Goal: Task Accomplishment & Management: Manage account settings

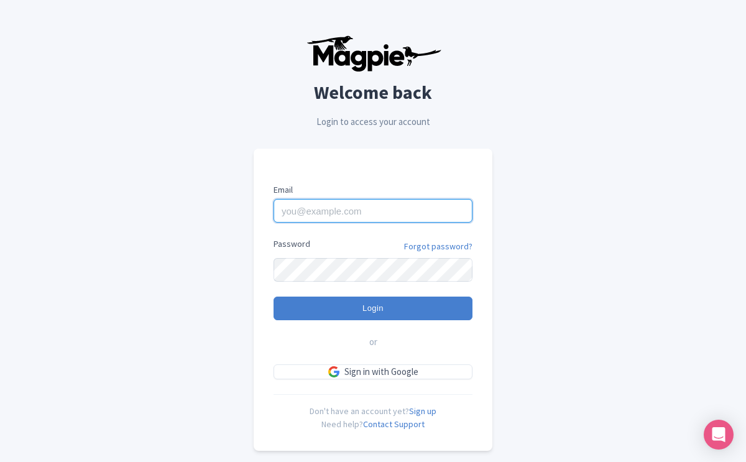
click at [315, 213] on input "Email" at bounding box center [372, 211] width 199 height 24
click at [520, 147] on div "Welcome back Login to access your account Email Password Forgot password? Login…" at bounding box center [373, 242] width 616 height 485
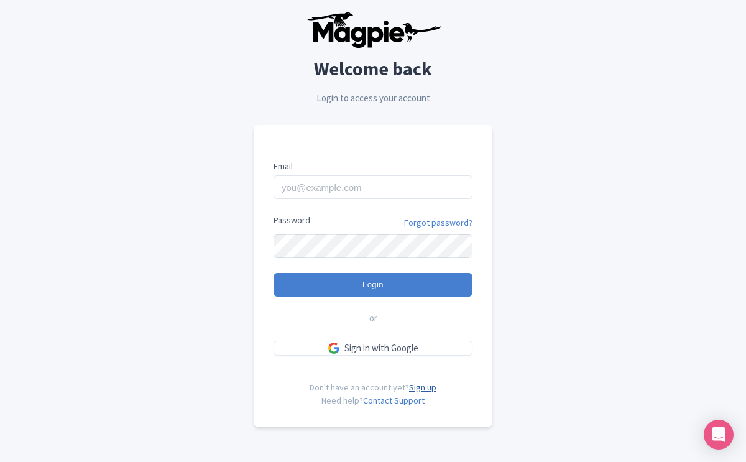
click at [428, 389] on link "Sign up" at bounding box center [422, 387] width 27 height 11
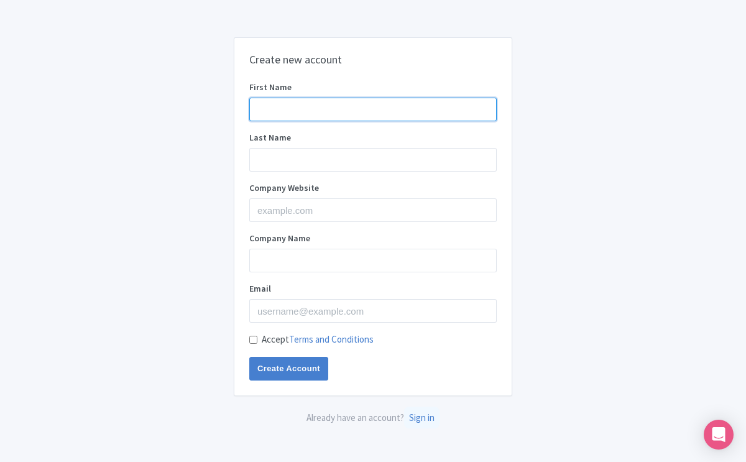
click at [313, 108] on input "First Name" at bounding box center [372, 110] width 247 height 24
type input "Moses"
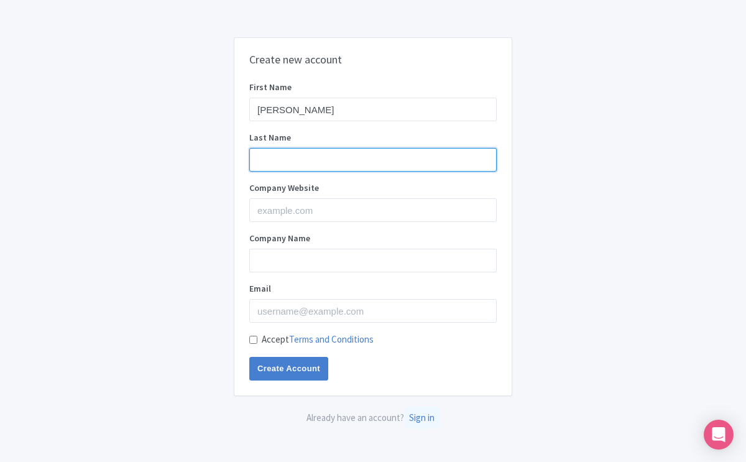
click at [275, 155] on input "Last Name" at bounding box center [372, 160] width 247 height 24
type input "Yamtal"
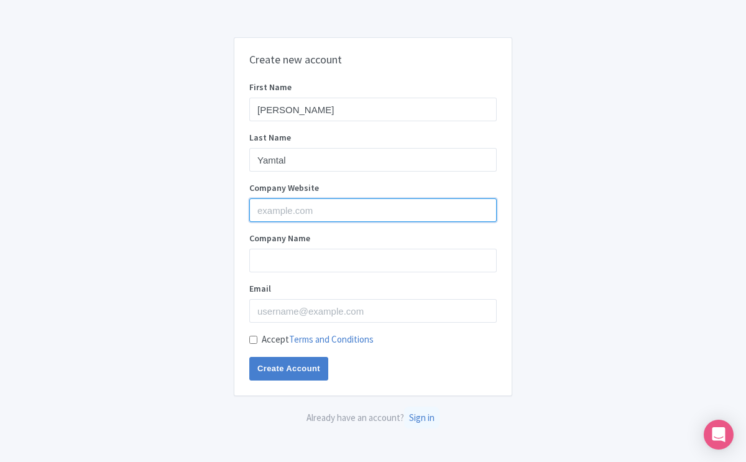
click at [269, 205] on input "Company Website" at bounding box center [372, 210] width 247 height 24
click at [490, 209] on input "Yellowstone Safari Tours - Yellowstone Tours From [PERSON_NAME][GEOGRAPHIC_DATA]" at bounding box center [372, 210] width 247 height 24
drag, startPoint x: 490, startPoint y: 209, endPoint x: 250, endPoint y: 213, distance: 239.9
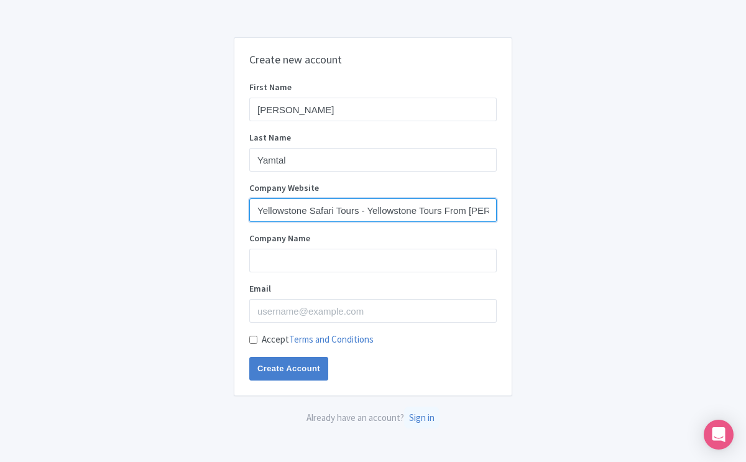
click at [250, 213] on input "Yellowstone Safari Tours - Yellowstone Tours From [PERSON_NAME][GEOGRAPHIC_DATA]" at bounding box center [372, 210] width 247 height 24
type input "Yellowstone Safari Tours - Yellowstone Tours From [PERSON_NAME][GEOGRAPHIC_DATA]"
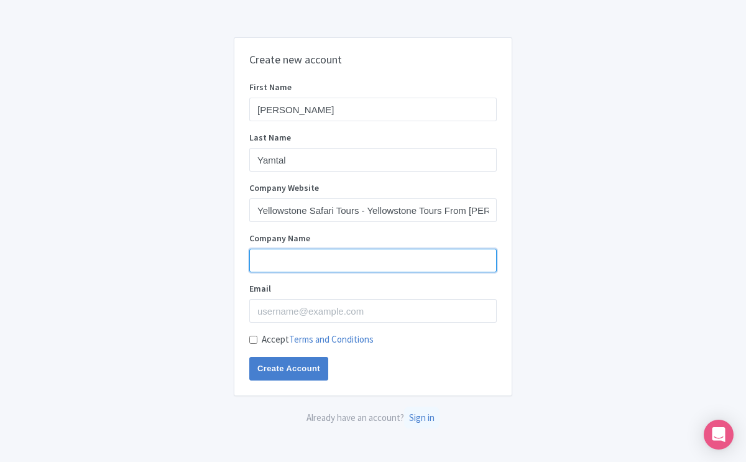
click at [264, 258] on input "Company Name" at bounding box center [372, 261] width 247 height 24
paste input "Yellowstone Safari Tours - Yellowstone Tours From [PERSON_NAME][GEOGRAPHIC_DATA]"
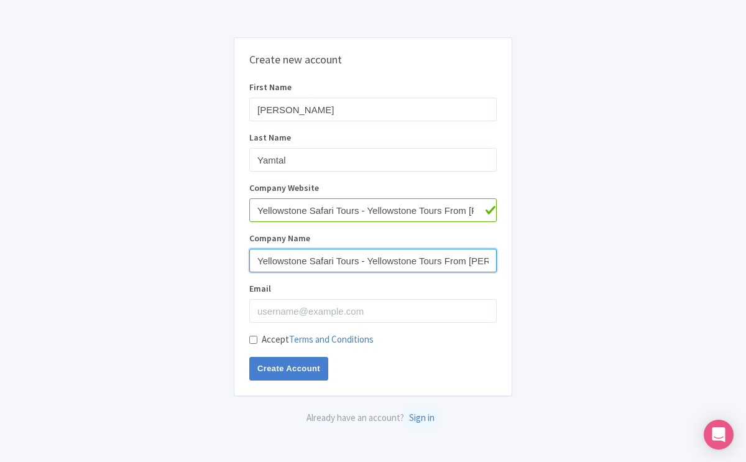
scroll to position [0, 35]
type input "Yellowstone Safari Tours - Yellowstone Tours From [PERSON_NAME][GEOGRAPHIC_DATA]"
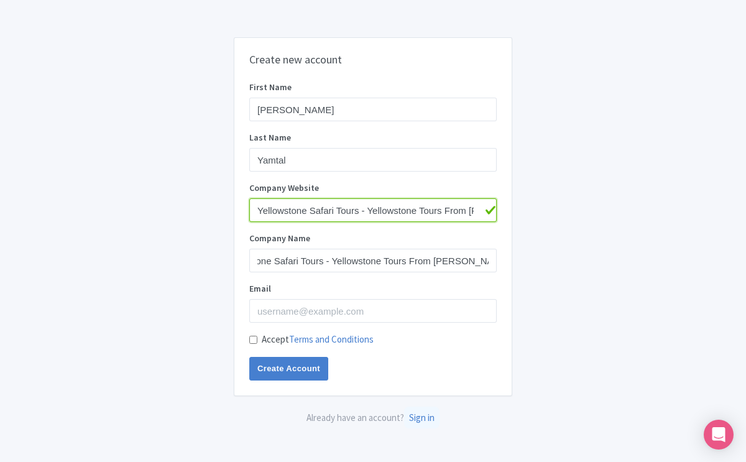
click at [476, 213] on input "Yellowstone Safari Tours - Yellowstone Tours From [PERSON_NAME][GEOGRAPHIC_DATA]" at bounding box center [372, 210] width 247 height 24
drag, startPoint x: 476, startPoint y: 213, endPoint x: 255, endPoint y: 214, distance: 220.6
click at [255, 214] on input "Yellowstone Safari Tours - Yellowstone Tours From [PERSON_NAME][GEOGRAPHIC_DATA]" at bounding box center [372, 210] width 247 height 24
click at [308, 216] on input "ckson Hole" at bounding box center [372, 210] width 247 height 24
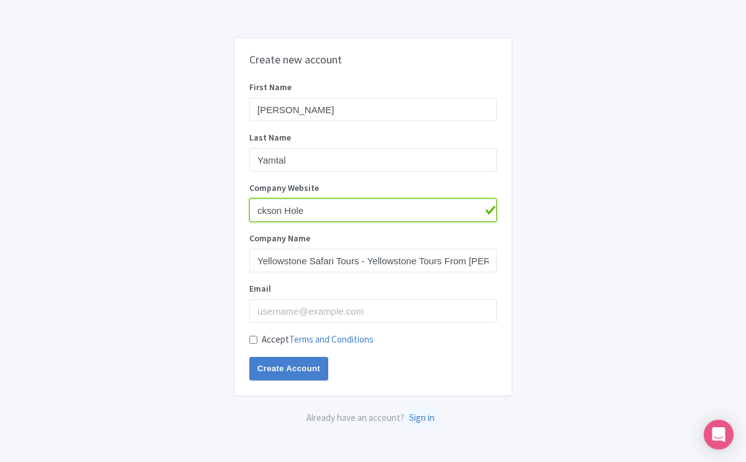
drag, startPoint x: 308, startPoint y: 211, endPoint x: 224, endPoint y: 209, distance: 83.3
click at [224, 209] on div "Create new account First Name Moses Last Name Yamtal Company Website ckson Hole…" at bounding box center [373, 231] width 616 height 398
type input "https://www.yellowstonesafaritours.com"
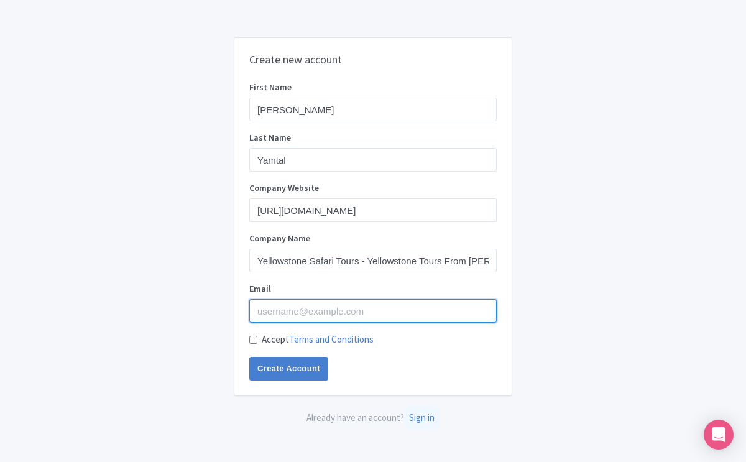
click at [275, 301] on input "Email" at bounding box center [372, 311] width 247 height 24
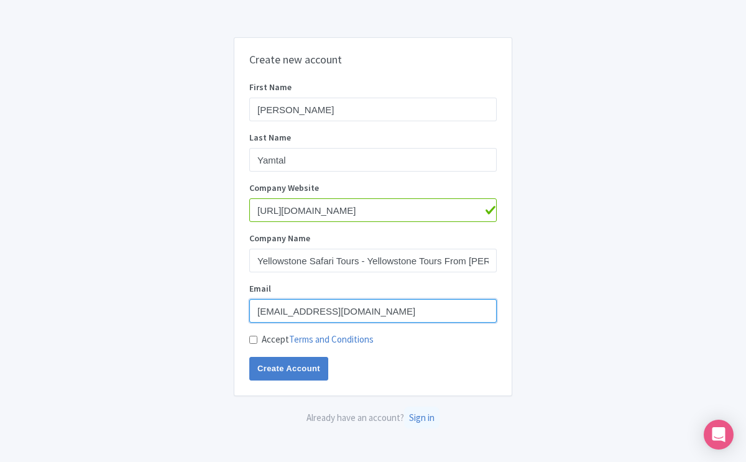
type input "mail@yellowstonesafaritours.com"
click at [252, 342] on input "Accept Terms and Conditions" at bounding box center [253, 340] width 8 height 8
checkbox input "true"
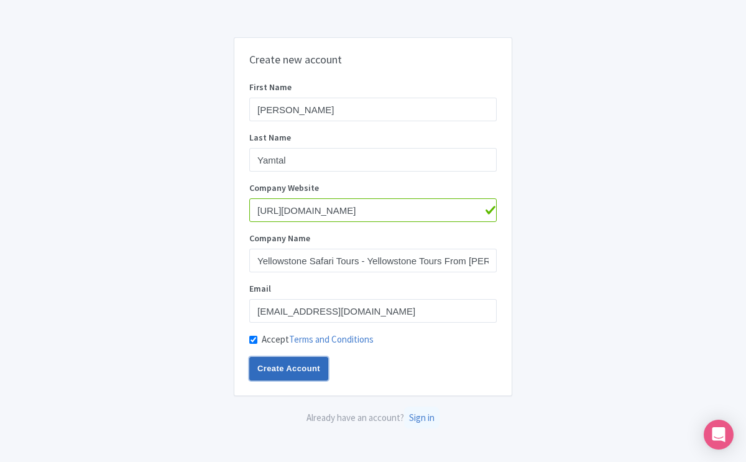
click at [282, 367] on input "Create Account" at bounding box center [288, 369] width 79 height 24
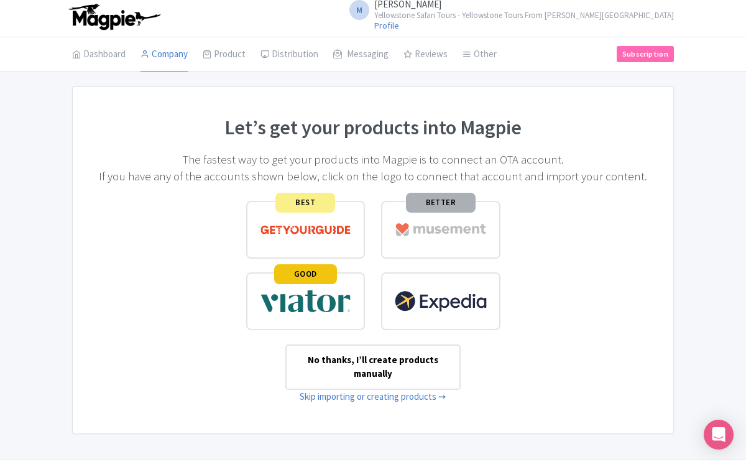
scroll to position [39, 0]
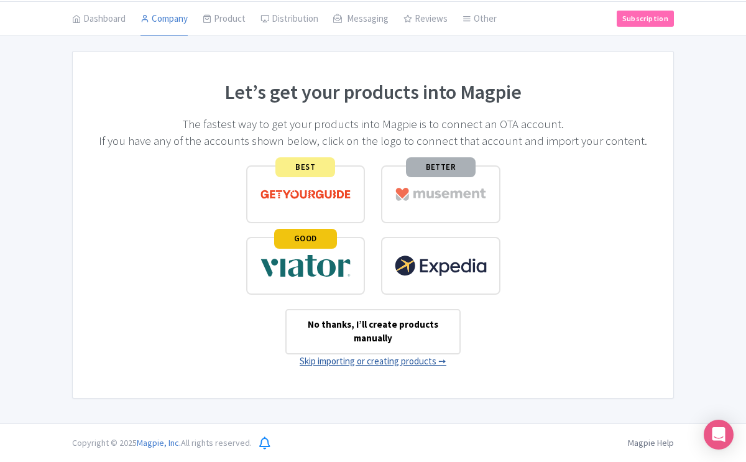
click at [416, 360] on link "Skip importing or creating products ➙" at bounding box center [373, 361] width 147 height 12
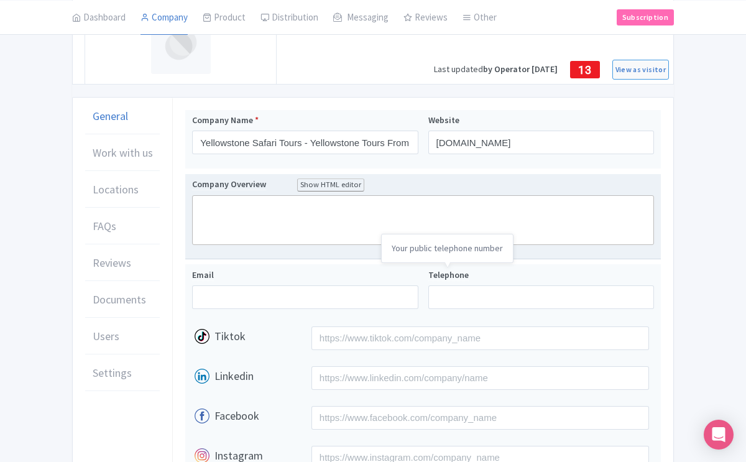
scroll to position [127, 0]
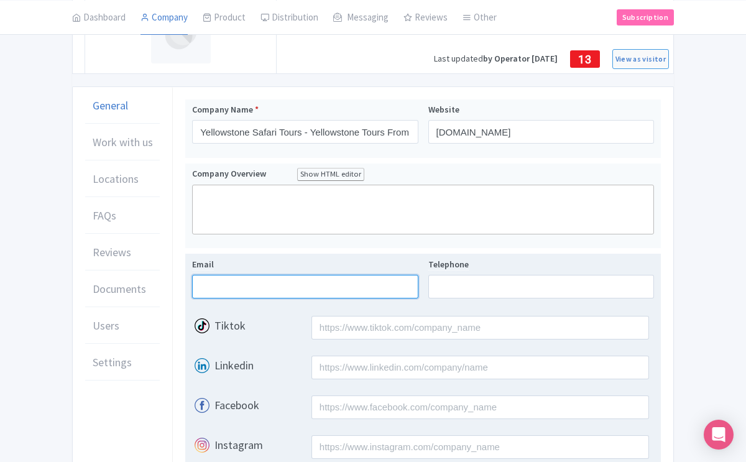
click at [272, 276] on input "Email" at bounding box center [305, 287] width 226 height 24
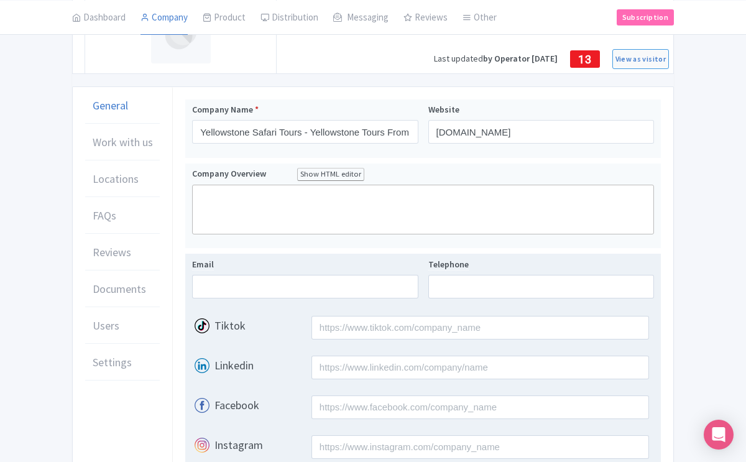
click at [265, 254] on div "Email Telephone Tiktok Linkedin Facebook Instagram X(Twitter) Google Business P…" at bounding box center [422, 449] width 475 height 391
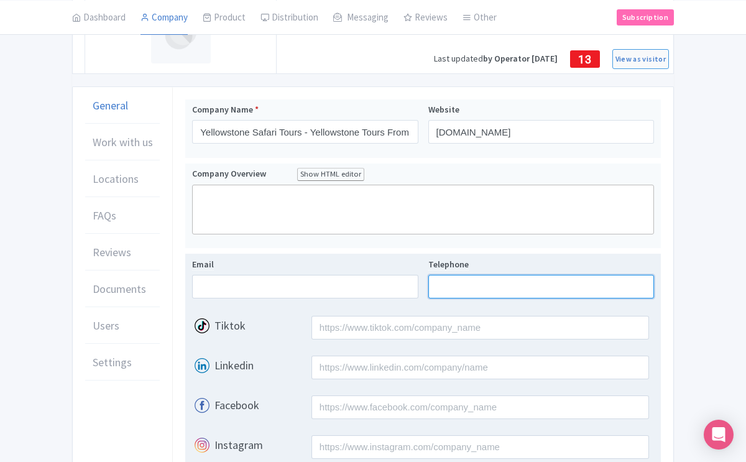
click at [449, 288] on input "Telephone" at bounding box center [541, 287] width 226 height 24
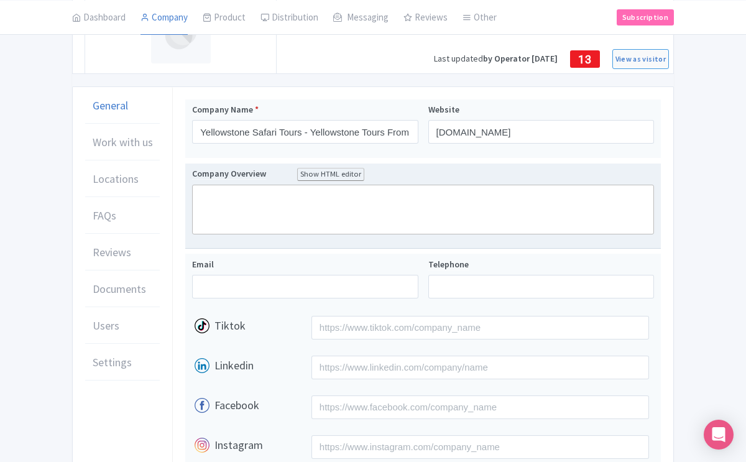
click at [235, 196] on trix-editor at bounding box center [423, 210] width 462 height 50
type trix-editor "<div>L</div>"
type trix-editor "<div>1195 Meadowlark Lane, Box 1134<br>Jackson, WY 83001</div>"
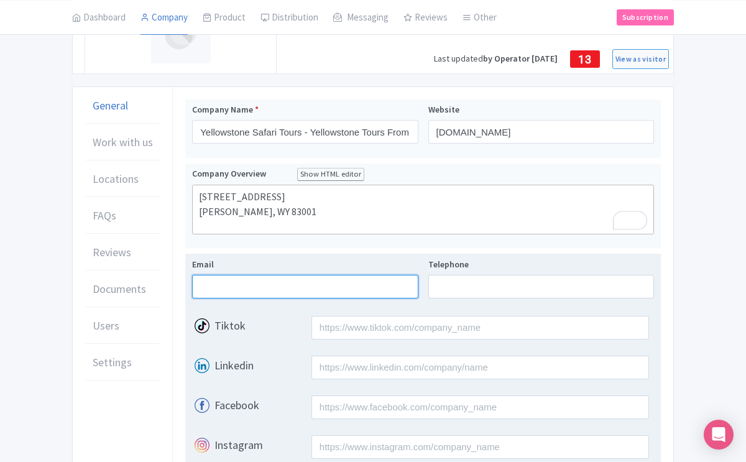
click at [208, 275] on input "Email" at bounding box center [305, 287] width 226 height 24
type input "mail@yellowstonesafaritours.com"
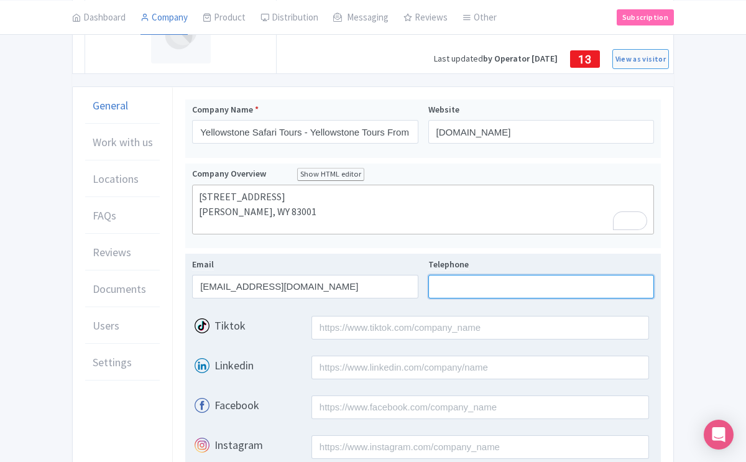
click at [442, 291] on input "Telephone" at bounding box center [541, 287] width 226 height 24
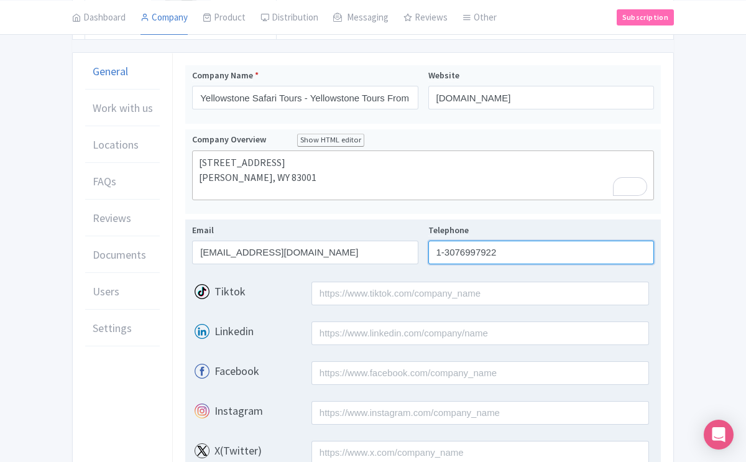
scroll to position [174, 0]
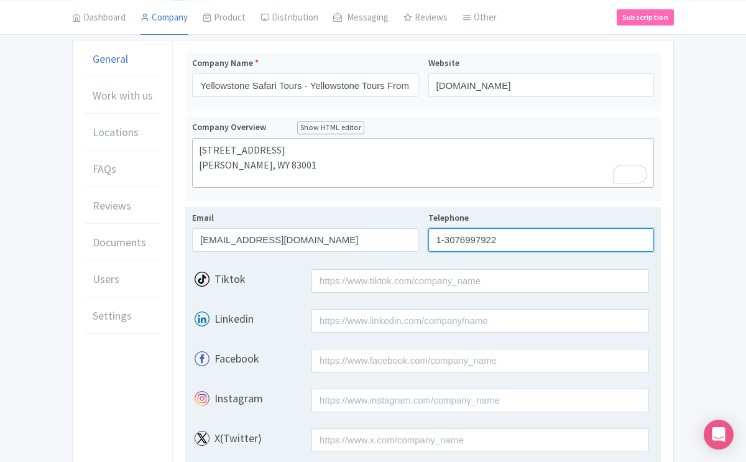
type input "1-3076997922"
click at [279, 318] on div "Linkedin" at bounding box center [249, 319] width 114 height 20
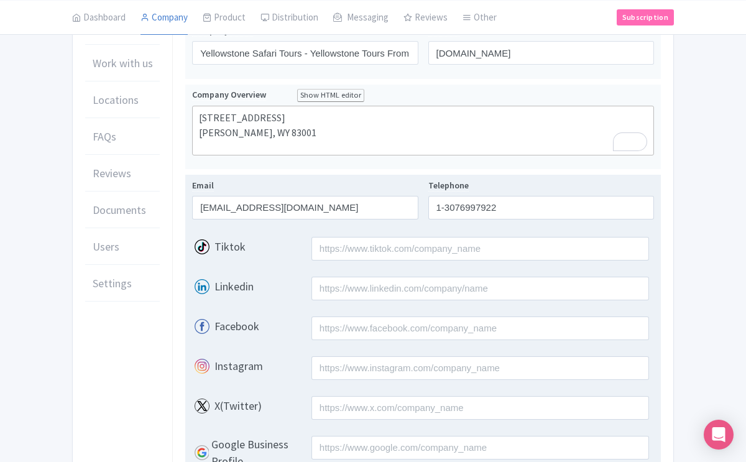
scroll to position [211, 0]
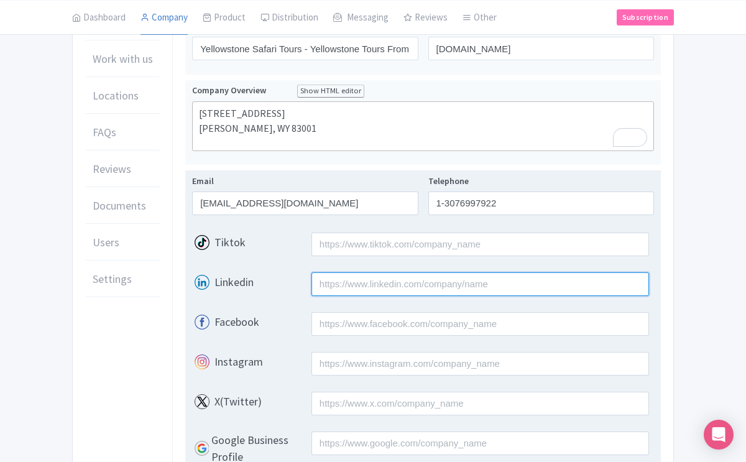
click at [343, 281] on input "Linkedin" at bounding box center [479, 284] width 337 height 24
type input "https://linkedin.com/in/moses-y-640041199"
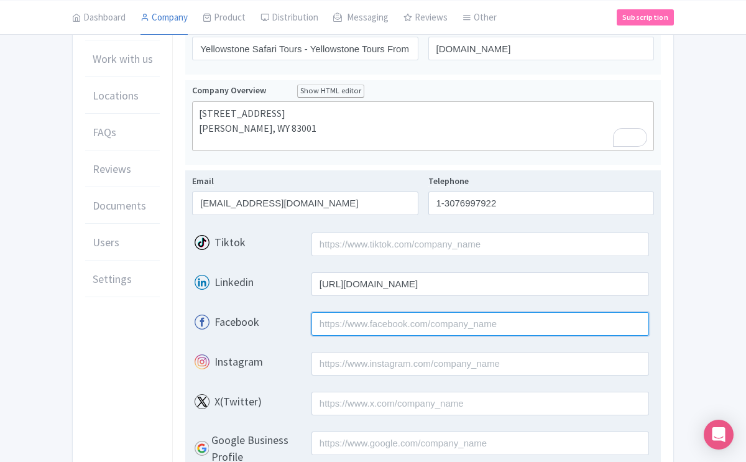
click at [331, 324] on input "Facebook" at bounding box center [479, 324] width 337 height 24
type input "facebook.com/yellowstonesafaritours"
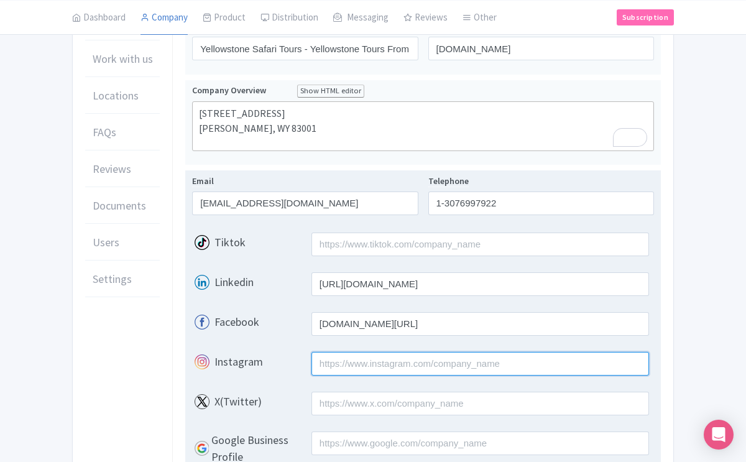
click at [324, 362] on input "Instagram" at bounding box center [479, 364] width 337 height 24
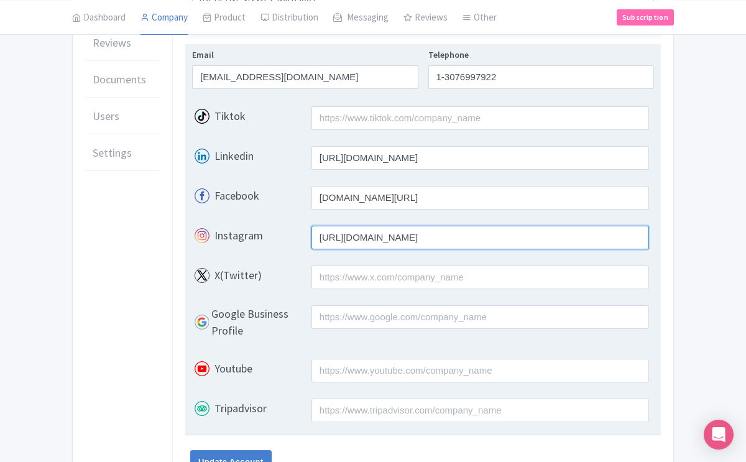
scroll to position [350, 0]
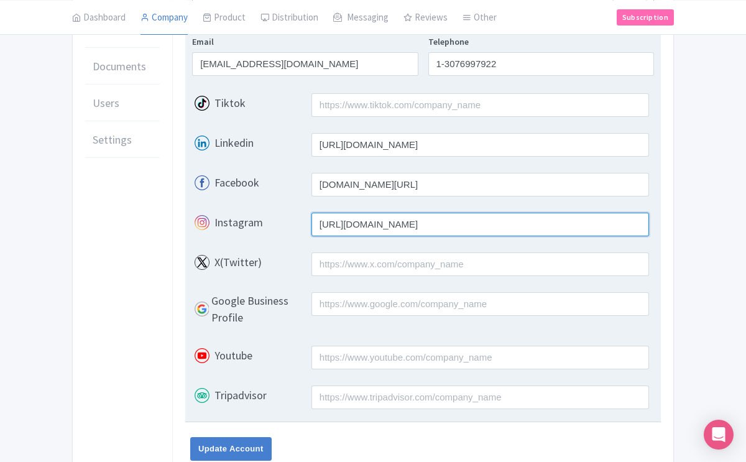
type input "https://instagram.com/yellowstone_tours_from_jackson"
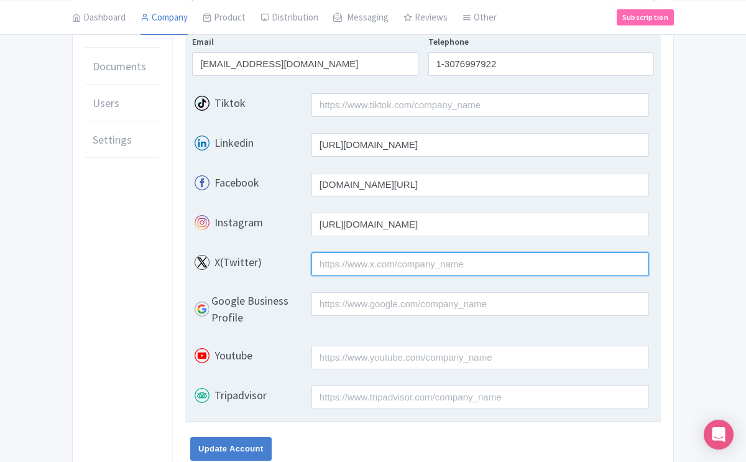
click at [354, 262] on input "X(Twitter)" at bounding box center [479, 264] width 337 height 24
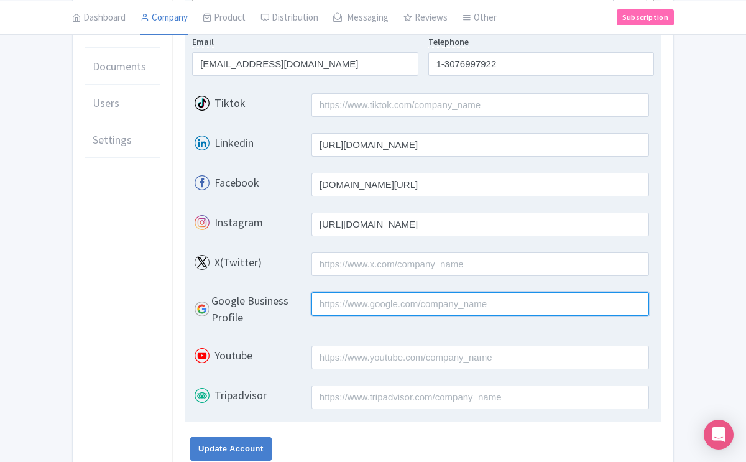
click at [355, 309] on input "Google Business Profile" at bounding box center [479, 304] width 337 height 24
type input "Yellowstone Safari Tours - Yellowstone Tours From [PERSON_NAME][GEOGRAPHIC_DATA]"
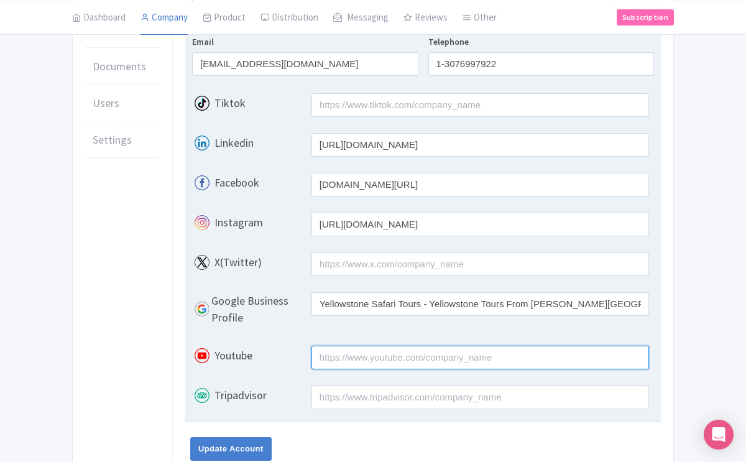
click at [346, 364] on input "Youtube" at bounding box center [479, 358] width 337 height 24
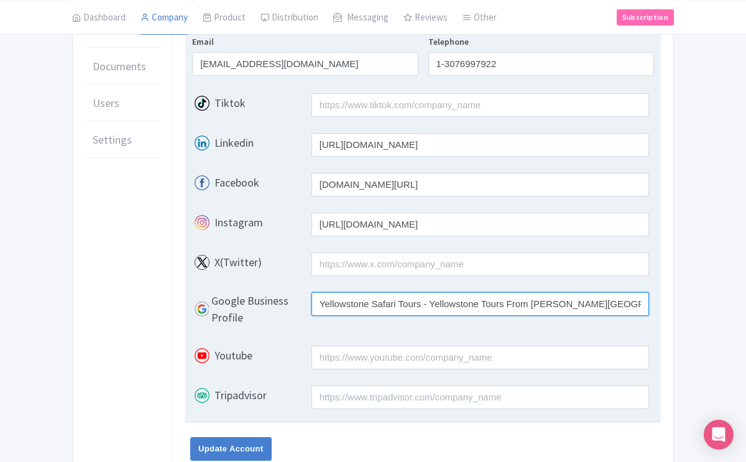
click at [372, 305] on input "Yellowstone Safari Tours - Yellowstone Tours From [PERSON_NAME][GEOGRAPHIC_DATA]" at bounding box center [479, 304] width 337 height 24
click at [594, 305] on input "Yellowstone Safari Tours - Yellowstone Tours From [PERSON_NAME][GEOGRAPHIC_DATA]" at bounding box center [479, 304] width 337 height 24
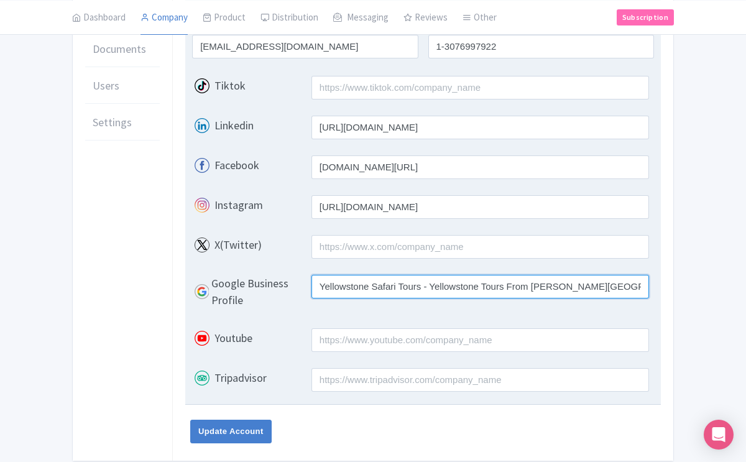
scroll to position [378, 0]
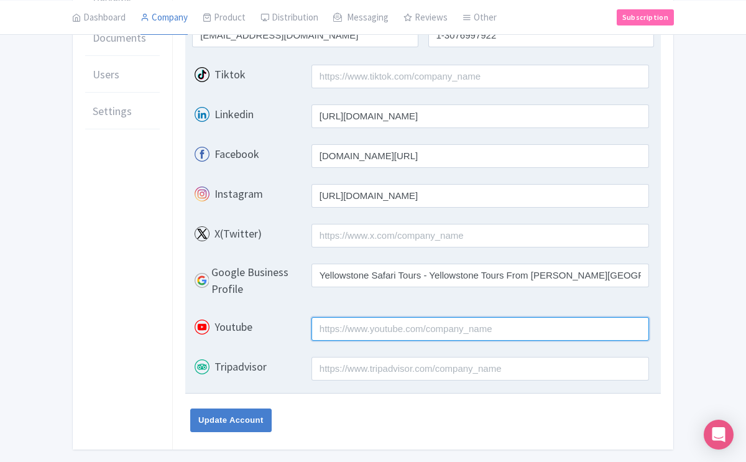
click at [385, 324] on input "Youtube" at bounding box center [479, 329] width 337 height 24
click at [539, 329] on input "youtube/channel/UCwzySbzUWiKqG84jOnbeB1w" at bounding box center [479, 329] width 337 height 24
drag, startPoint x: 539, startPoint y: 329, endPoint x: 405, endPoint y: 318, distance: 134.1
click at [405, 318] on input "youtube/channel/UCwzySbzUWiKqG84jOnbeB1w" at bounding box center [479, 329] width 337 height 24
click at [490, 329] on input "youtube/channel/UCwzySbzUWiKqG84jOnbeB1w" at bounding box center [479, 329] width 337 height 24
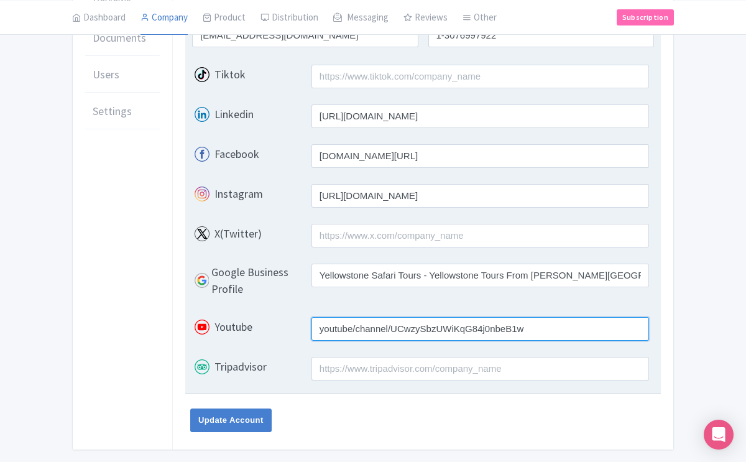
click at [531, 331] on input "youtube/channel/UCwzySbzUWiKqG84j0nbeB1w" at bounding box center [479, 329] width 337 height 24
drag, startPoint x: 531, startPoint y: 331, endPoint x: 305, endPoint y: 318, distance: 225.9
click at [305, 321] on div "Youtube youtube/channel/UCwzySbzUWiKqG84j0nbeB1w" at bounding box center [423, 329] width 462 height 25
type input "@yellowstonesafari"
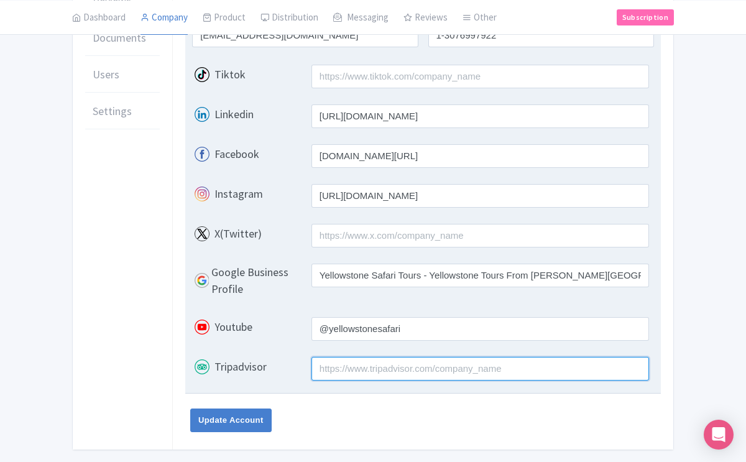
click at [403, 367] on input "Tripadvisor" at bounding box center [479, 369] width 337 height 24
click at [615, 367] on input "[URL][DOMAIN_NAME]" at bounding box center [479, 369] width 337 height 24
drag, startPoint x: 615, startPoint y: 367, endPoint x: 303, endPoint y: 343, distance: 312.9
click at [303, 343] on div "Youtube @yellowstonesafari Tripadvisor https://www.tripadvisor.com.ph/Attractio…" at bounding box center [423, 349] width 462 height 80
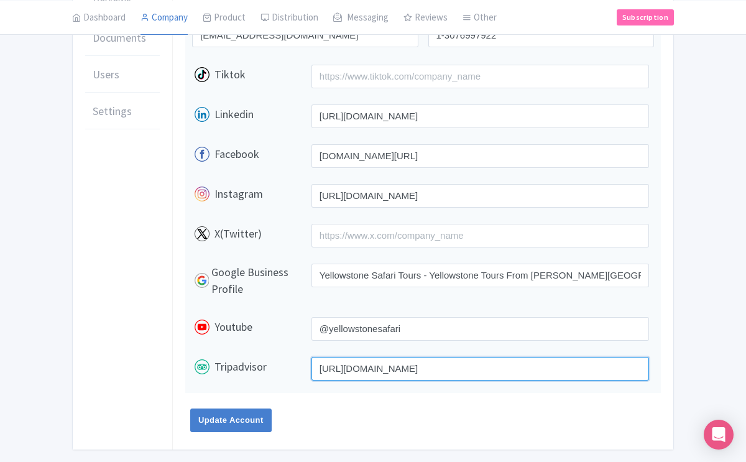
type input "[URL][DOMAIN_NAME]"
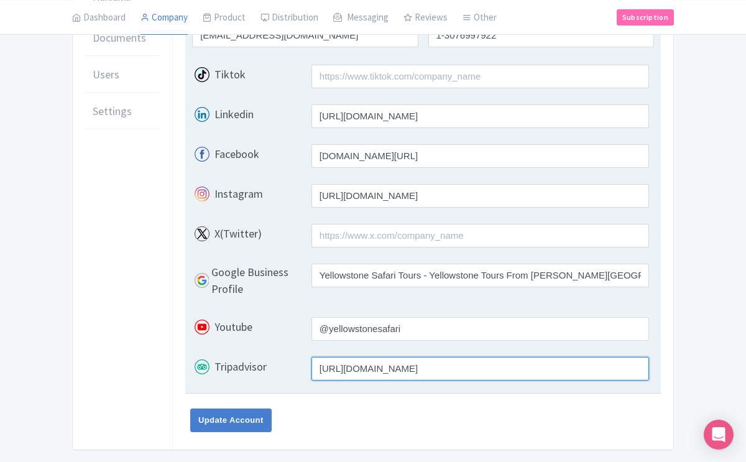
click at [613, 370] on input "https://www.tripadvisor.com.ph/Attraction_Review-g60491-d6590662" at bounding box center [479, 369] width 337 height 24
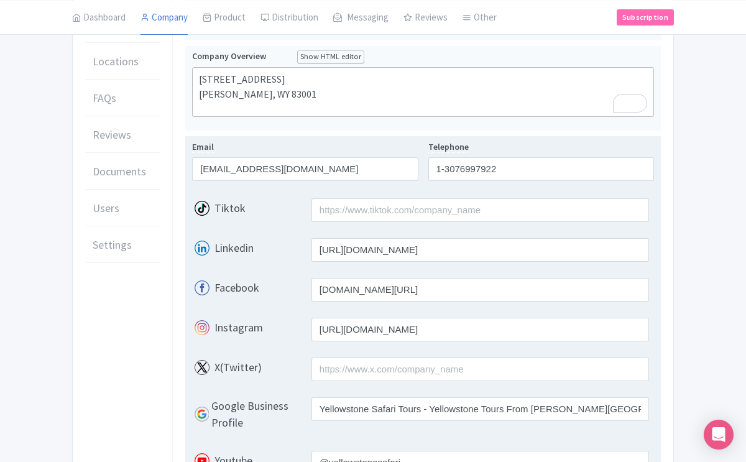
scroll to position [245, 0]
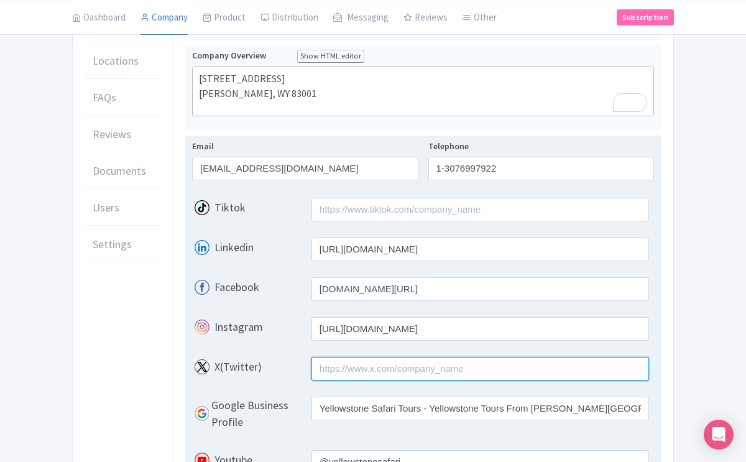
click at [423, 366] on input "X(Twitter)" at bounding box center [479, 369] width 337 height 24
click at [403, 365] on input "MYamtal54736" at bounding box center [479, 369] width 337 height 24
drag, startPoint x: 403, startPoint y: 365, endPoint x: 292, endPoint y: 350, distance: 111.6
click at [292, 350] on div "X(Twitter) MYamtal54736" at bounding box center [423, 369] width 462 height 40
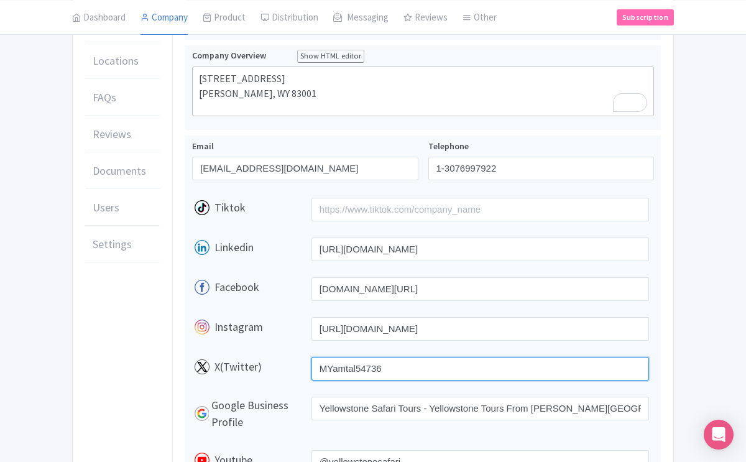
type input "MYamtal54736"
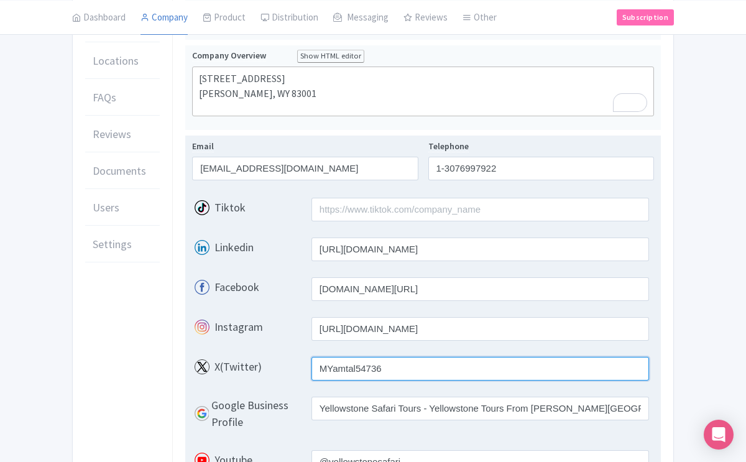
click at [429, 360] on input "MYamtal54736" at bounding box center [479, 369] width 337 height 24
click at [408, 367] on input "MYamtal54736" at bounding box center [479, 369] width 337 height 24
drag, startPoint x: 408, startPoint y: 367, endPoint x: 295, endPoint y: 360, distance: 113.3
click at [295, 360] on div "X(Twitter) MYamtal54736" at bounding box center [423, 369] width 462 height 25
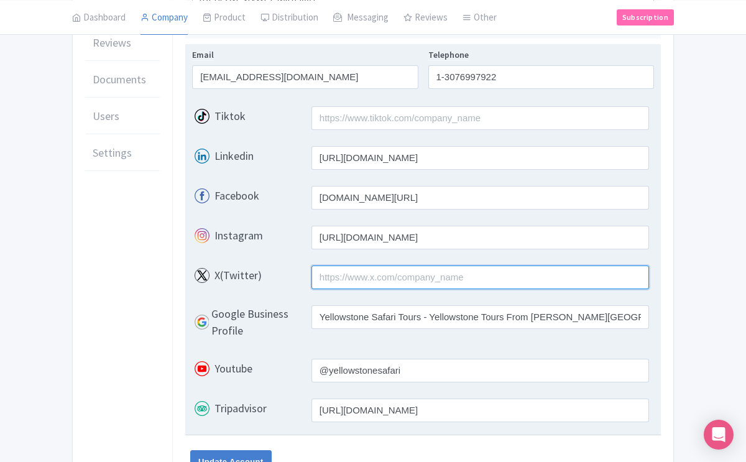
scroll to position [420, 0]
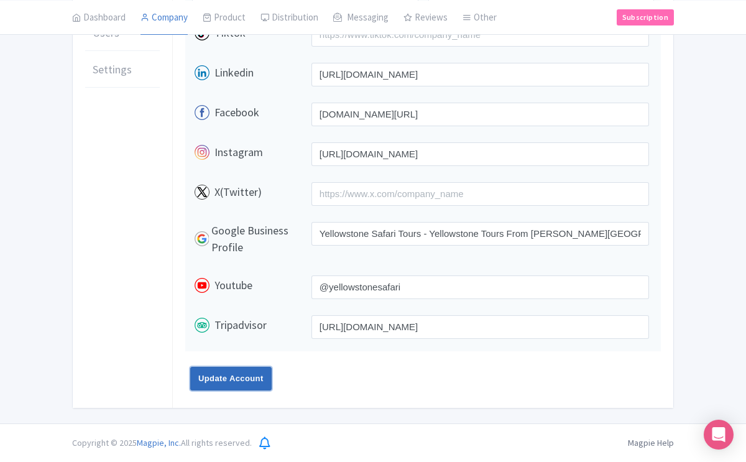
click at [249, 380] on input "Update Account" at bounding box center [230, 379] width 81 height 24
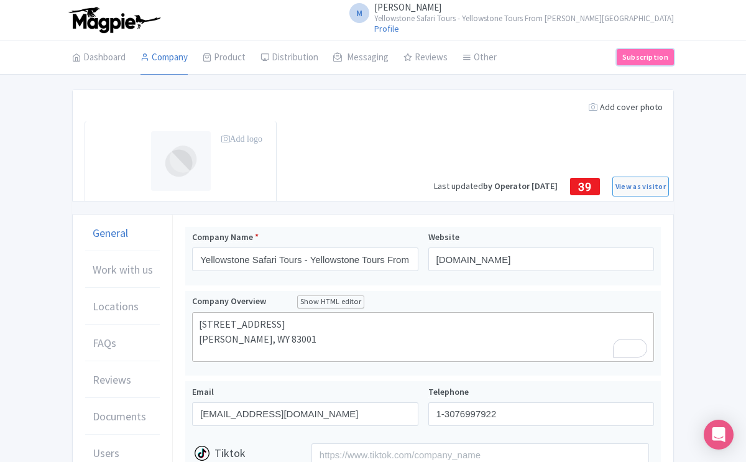
click at [644, 60] on link "Subscription" at bounding box center [644, 57] width 57 height 16
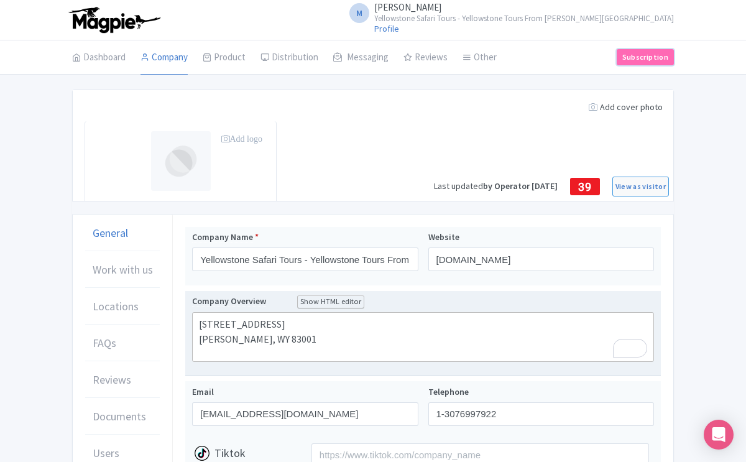
scroll to position [1, 0]
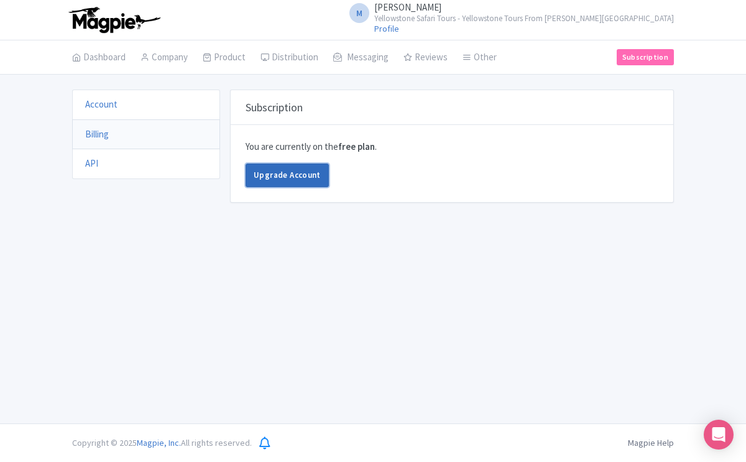
click at [311, 176] on link "Upgrade Account" at bounding box center [286, 175] width 83 height 24
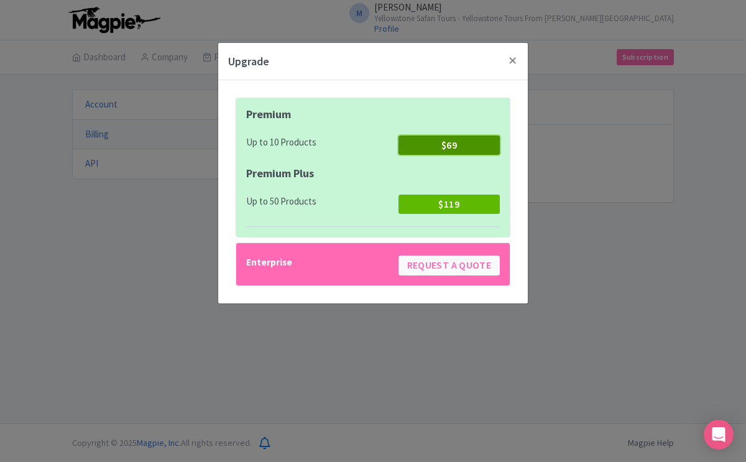
click at [442, 145] on button "$69" at bounding box center [448, 144] width 101 height 19
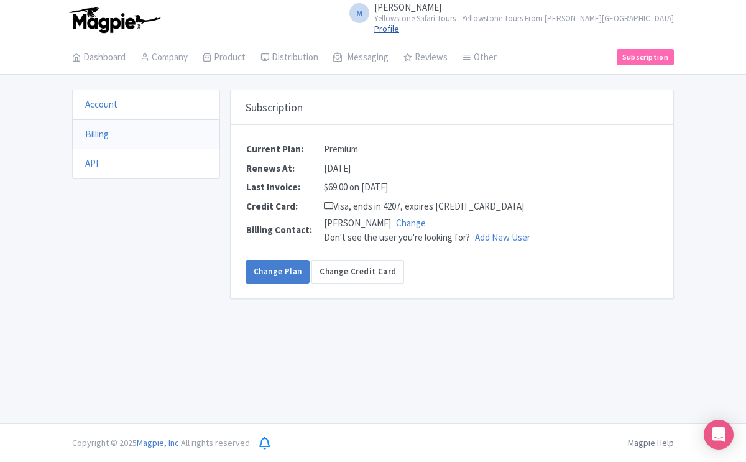
click at [399, 30] on link "Profile" at bounding box center [386, 28] width 25 height 11
click at [283, 273] on link "Change Plan" at bounding box center [277, 272] width 64 height 24
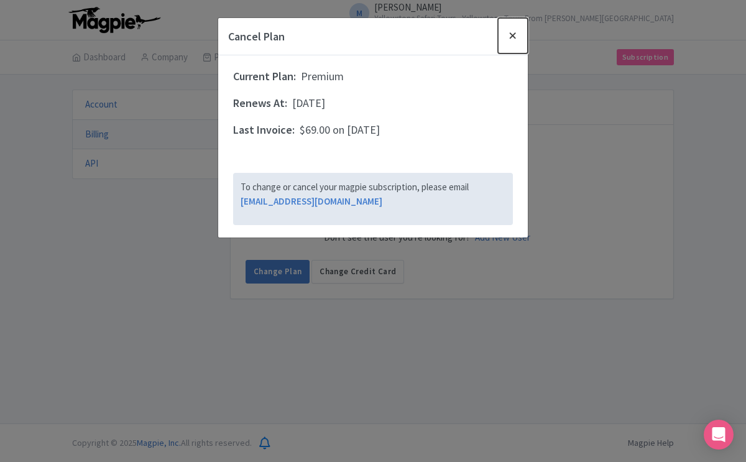
click at [512, 35] on button "Close" at bounding box center [513, 35] width 30 height 35
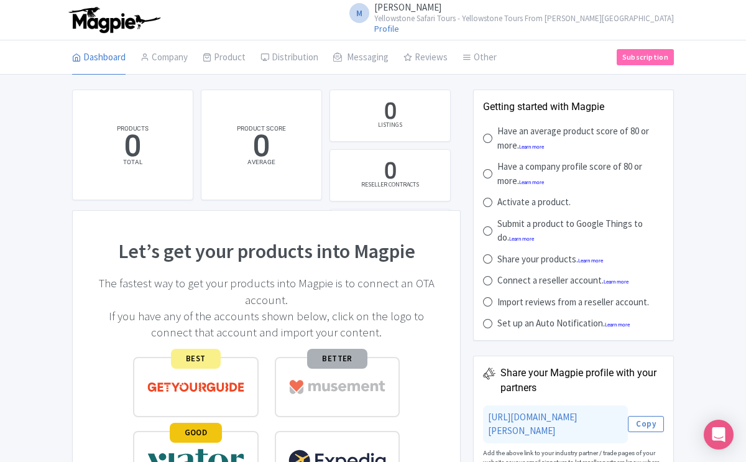
click at [502, 16] on small "Yellowstone Safari Tours - Yellowstone Tours From [PERSON_NAME][GEOGRAPHIC_DATA]" at bounding box center [524, 18] width 300 height 8
click at [572, 78] on icon at bounding box center [569, 77] width 9 height 9
click at [563, 19] on small "Yellowstone Safari Tours - Yellowstone Tours From [PERSON_NAME][GEOGRAPHIC_DATA]" at bounding box center [524, 18] width 300 height 8
click at [571, 78] on icon at bounding box center [569, 77] width 9 height 9
click at [180, 57] on link "Company" at bounding box center [163, 57] width 47 height 35
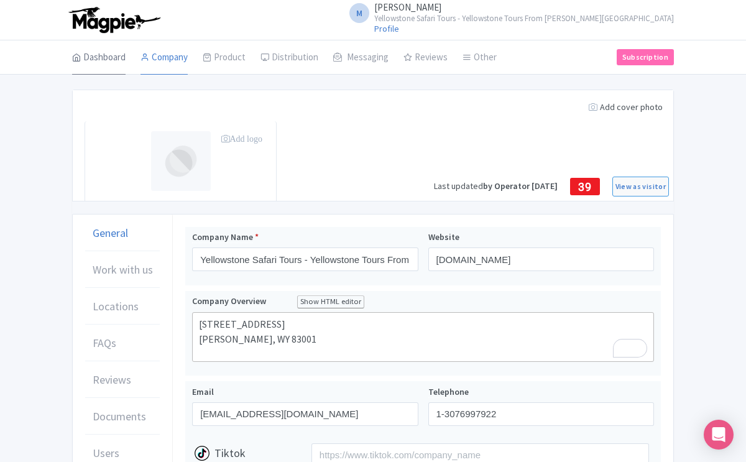
click at [108, 57] on link "Dashboard" at bounding box center [98, 57] width 53 height 35
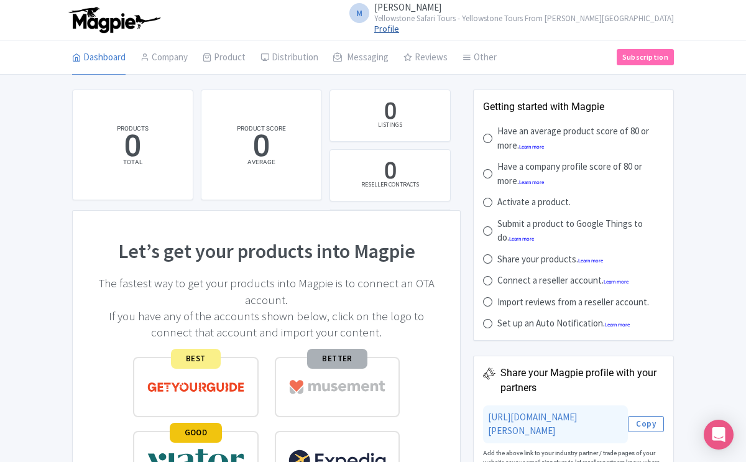
click at [399, 27] on link "Profile" at bounding box center [386, 28] width 25 height 11
click at [600, 17] on small "Yellowstone Safari Tours - Yellowstone Tours From [PERSON_NAME][GEOGRAPHIC_DATA]" at bounding box center [524, 18] width 300 height 8
click at [595, 74] on link "Settings" at bounding box center [614, 78] width 118 height 19
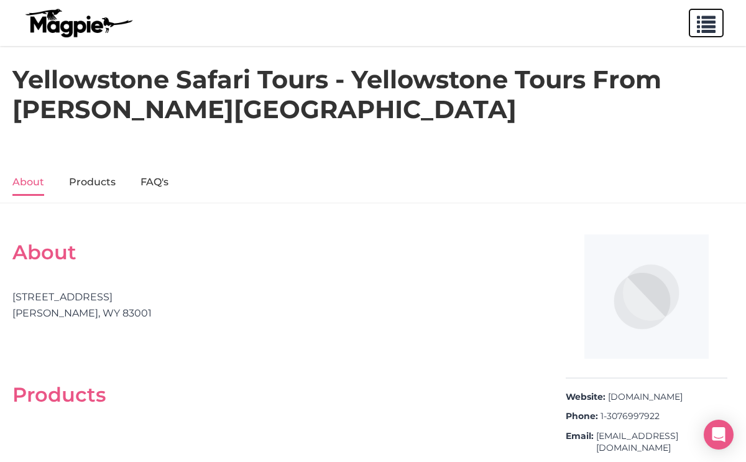
click at [707, 22] on span "button" at bounding box center [706, 21] width 19 height 19
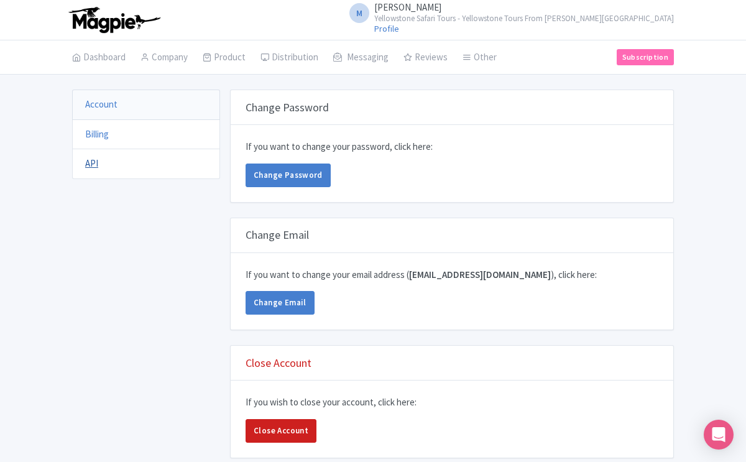
click at [88, 163] on link "API" at bounding box center [91, 163] width 13 height 12
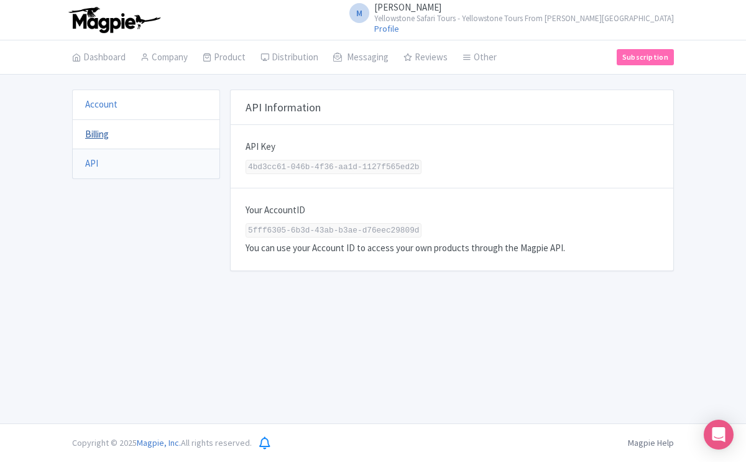
click at [99, 135] on link "Billing" at bounding box center [97, 134] width 24 height 12
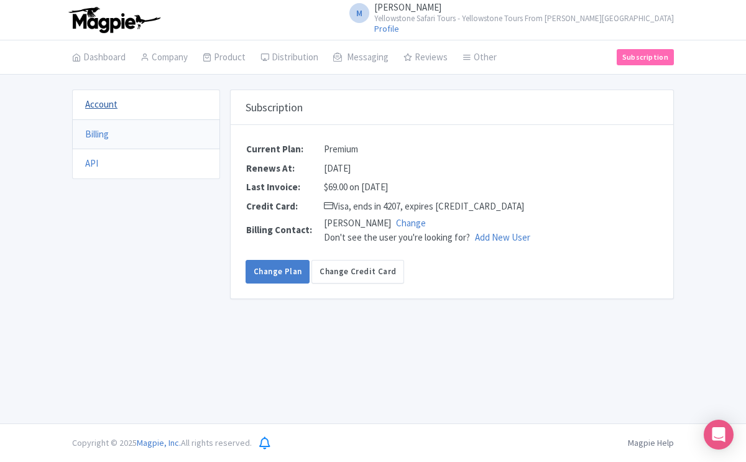
click at [106, 106] on link "Account" at bounding box center [101, 104] width 32 height 12
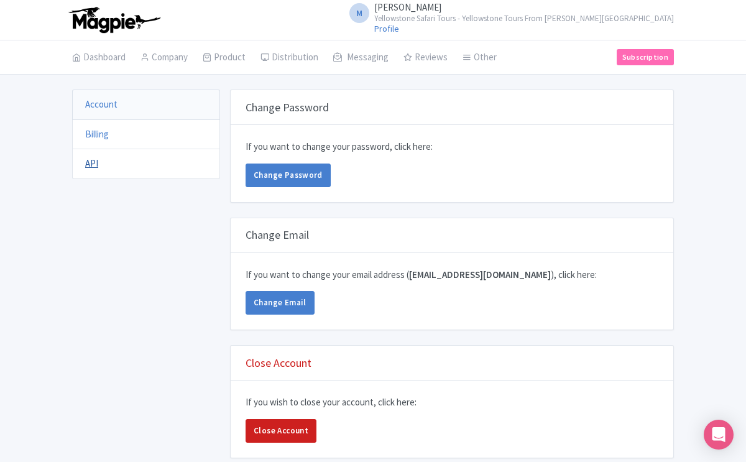
click at [94, 165] on link "API" at bounding box center [91, 163] width 13 height 12
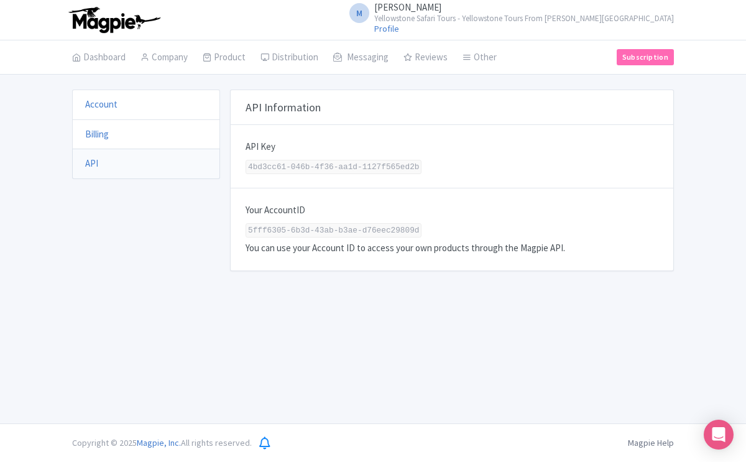
click at [348, 250] on p "You can use your Account ID to access your own products through the Magpie API." at bounding box center [451, 248] width 413 height 14
click at [348, 232] on code "5fff6305-6b3d-43ab-b3ae-d76eec29809d" at bounding box center [333, 230] width 176 height 14
click at [346, 163] on code "4bd3cc61-046b-4f36-aa1d-1127f565ed2b" at bounding box center [333, 167] width 176 height 14
click at [300, 107] on h3 "API Information" at bounding box center [282, 108] width 75 height 14
